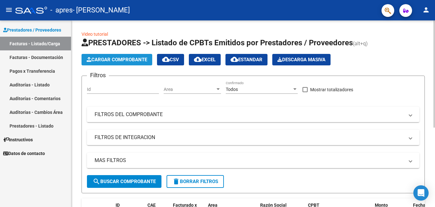
click at [138, 58] on span "Cargar Comprobante" at bounding box center [117, 60] width 61 height 6
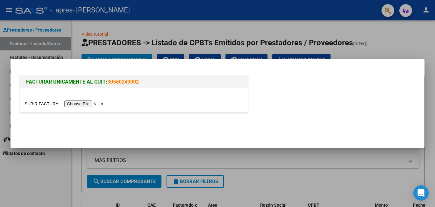
click at [91, 105] on input "file" at bounding box center [65, 103] width 81 height 7
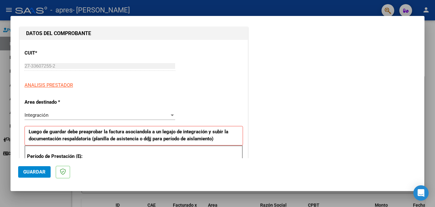
scroll to position [128, 0]
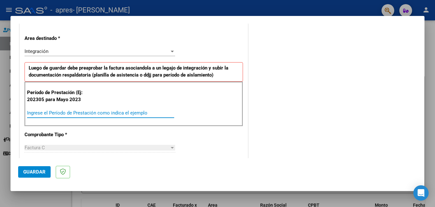
click at [100, 112] on input "Ingrese el Período de Prestación como indica el ejemplo" at bounding box center [100, 113] width 147 height 6
type input "1"
type input "202507"
click at [94, 137] on div "CUIT * 27-33607255-2 Ingresar CUIT ANALISIS PRESTADOR Area destinado * Integrac…" at bounding box center [134, 210] width 228 height 468
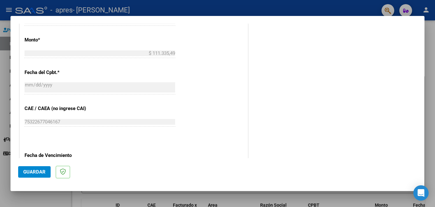
scroll to position [351, 0]
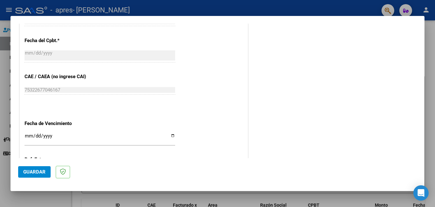
click at [30, 135] on input "Ingresar la fecha" at bounding box center [100, 138] width 151 height 10
click at [172, 135] on input "Ingresar la fecha" at bounding box center [100, 138] width 151 height 10
type input "[DATE]"
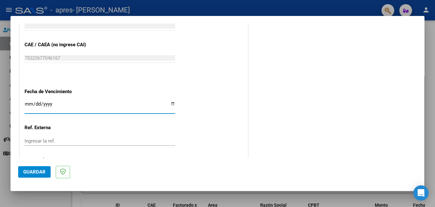
scroll to position [415, 0]
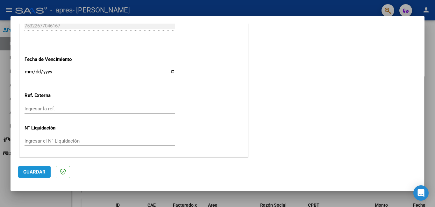
click at [36, 170] on span "Guardar" at bounding box center [34, 172] width 22 height 6
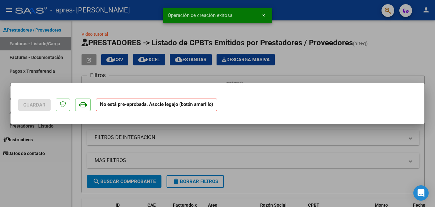
scroll to position [0, 0]
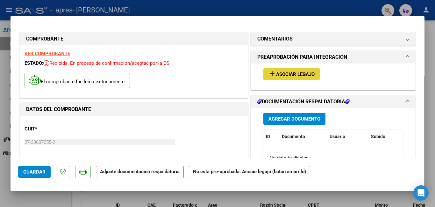
click at [310, 74] on span "Asociar Legajo" at bounding box center [295, 74] width 39 height 6
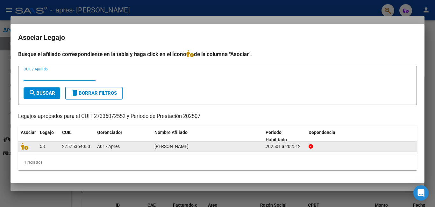
click at [39, 147] on datatable-body-cell "58" at bounding box center [48, 147] width 22 height 10
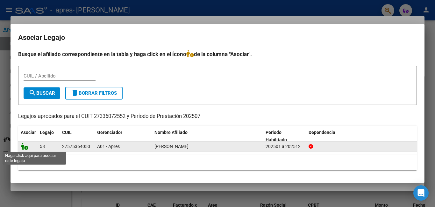
click at [27, 147] on icon at bounding box center [25, 146] width 8 height 7
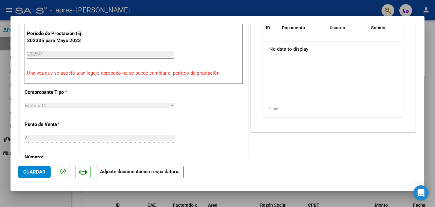
scroll to position [96, 0]
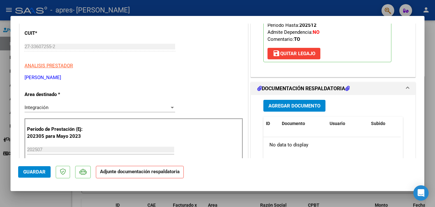
click at [310, 106] on span "Agregar Documento" at bounding box center [295, 106] width 52 height 6
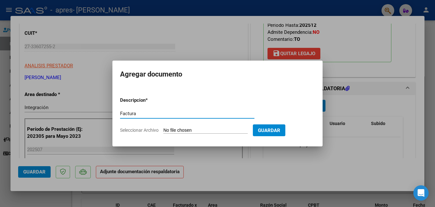
type input "Factura"
click at [201, 130] on input "Seleccionar Archivo" at bounding box center [206, 131] width 84 height 6
type input "C:\fakepath\27336072552_011_00002_00000834.pdf"
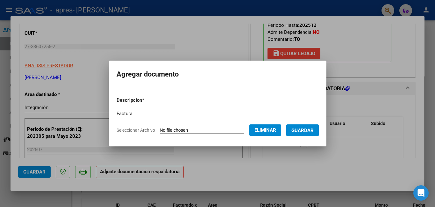
click at [311, 128] on span "Guardar" at bounding box center [303, 131] width 22 height 6
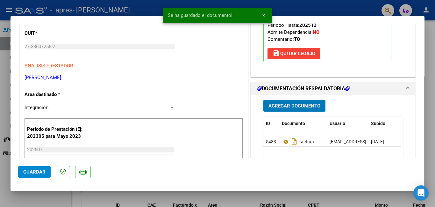
click at [301, 107] on span "Agregar Documento" at bounding box center [295, 106] width 52 height 6
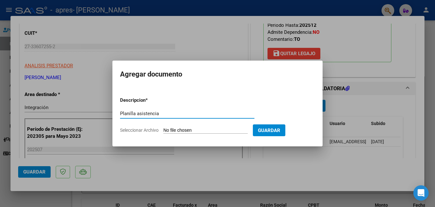
type input "Planilla asistencia"
click at [146, 132] on span "Seleccionar Archivo" at bounding box center [139, 130] width 39 height 5
click at [164, 132] on input "Seleccionar Archivo" at bounding box center [206, 131] width 84 height 6
type input "C:\fakepath\Planilla asistencia.pdf"
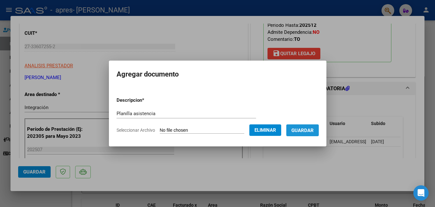
click at [312, 132] on span "Guardar" at bounding box center [303, 131] width 22 height 6
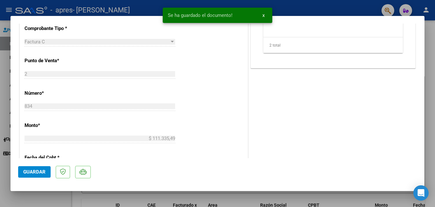
scroll to position [319, 0]
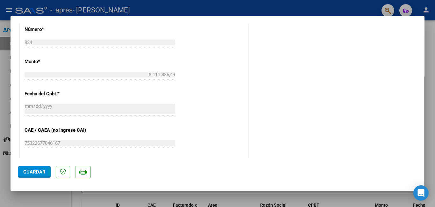
click at [36, 172] on span "Guardar" at bounding box center [34, 172] width 22 height 6
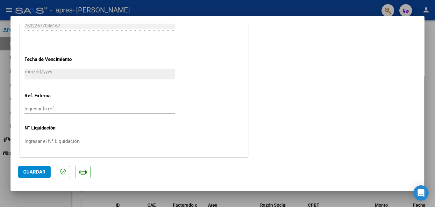
click at [36, 174] on span "Guardar" at bounding box center [34, 172] width 22 height 6
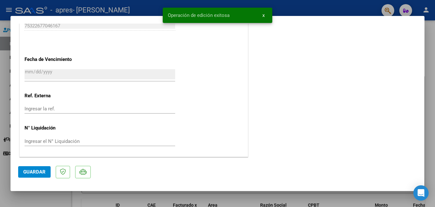
click at [426, 83] on div at bounding box center [217, 103] width 435 height 207
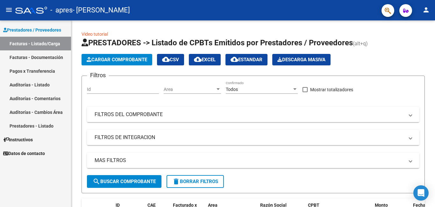
click at [425, 9] on mat-icon "person" at bounding box center [427, 10] width 8 height 8
click at [24, 54] on div at bounding box center [217, 103] width 435 height 207
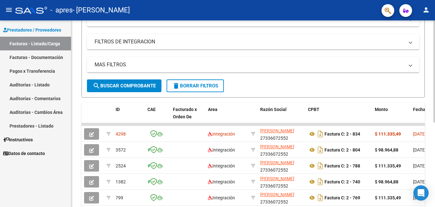
scroll to position [128, 0]
